Goal: Task Accomplishment & Management: Use online tool/utility

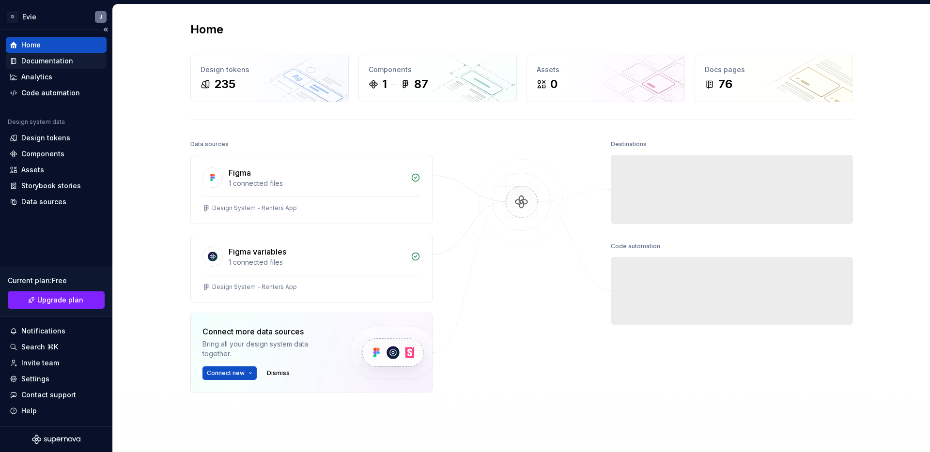
click at [71, 62] on div "Documentation" at bounding box center [56, 61] width 93 height 10
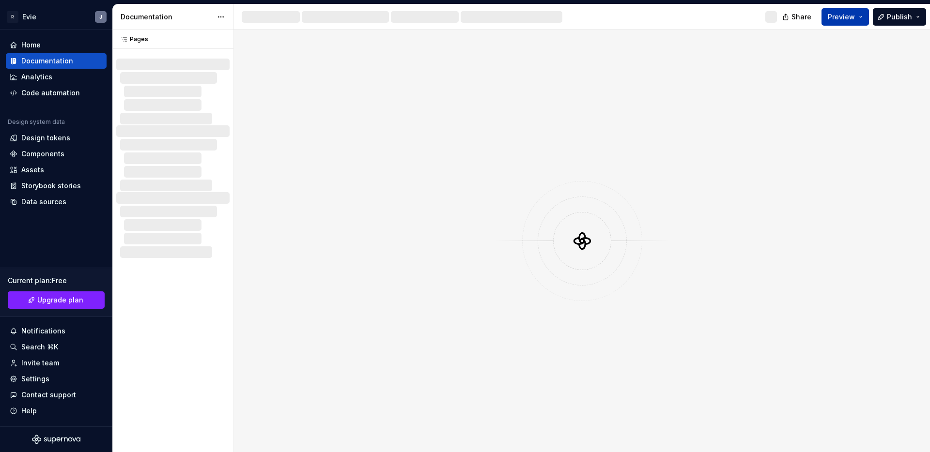
click at [853, 18] on span "Preview" at bounding box center [841, 17] width 27 height 10
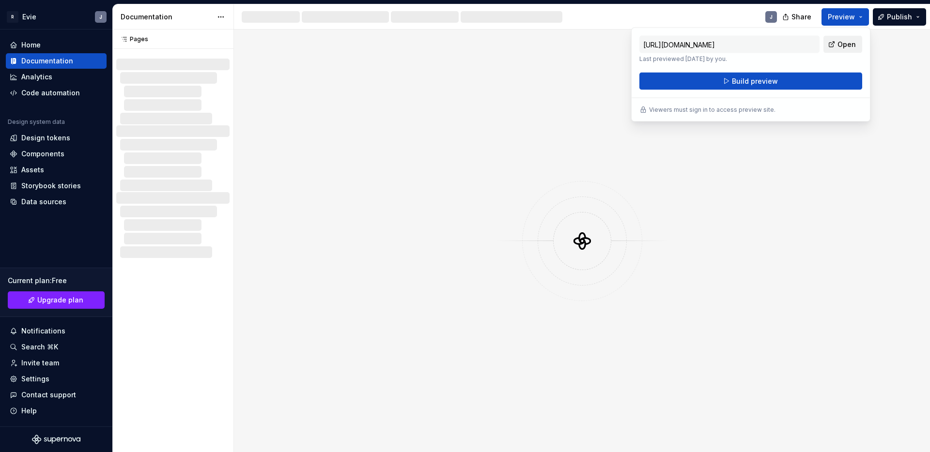
click at [852, 43] on span "Open" at bounding box center [847, 45] width 18 height 10
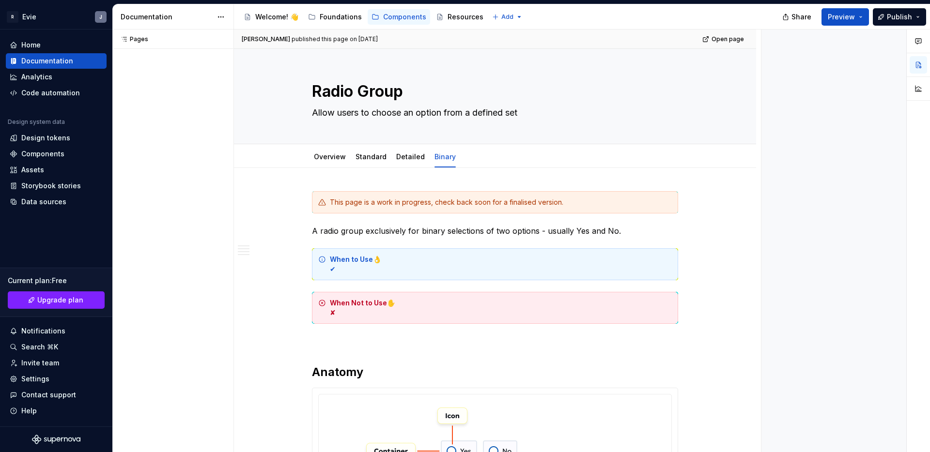
type textarea "*"
